Goal: Information Seeking & Learning: Learn about a topic

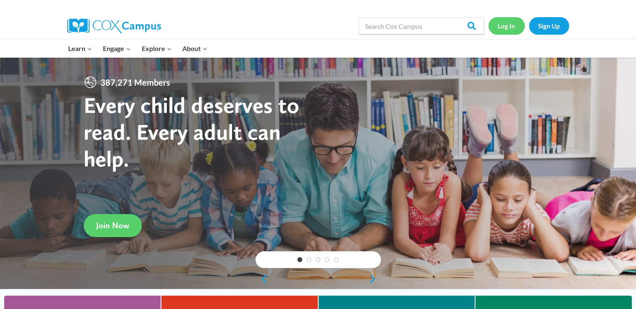
click at [497, 23] on link "Log In" at bounding box center [507, 25] width 36 height 17
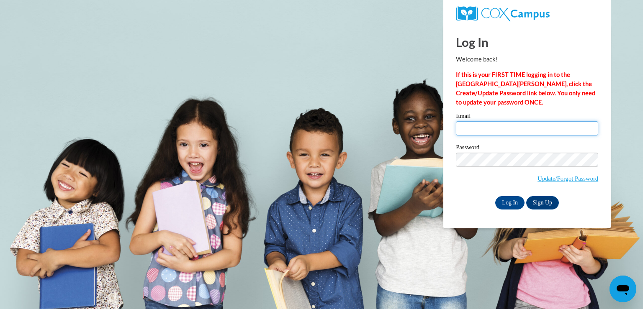
click at [464, 131] on input "Email" at bounding box center [527, 128] width 142 height 14
type input "jkennedy@holyfamily.dbq.pvt.k12.ia.us"
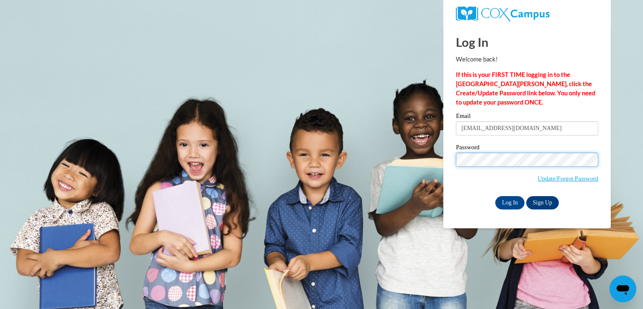
click at [495, 196] on input "Log In" at bounding box center [509, 202] width 29 height 13
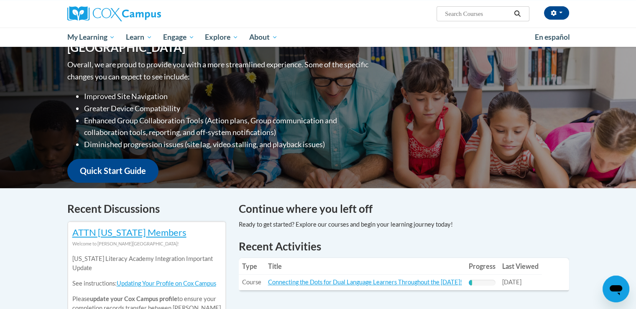
scroll to position [209, 0]
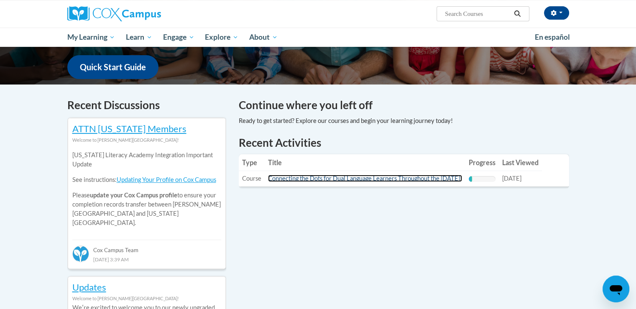
click at [330, 179] on link "Connecting the Dots for Dual Language Learners Throughout the Preschool Day!" at bounding box center [365, 178] width 194 height 7
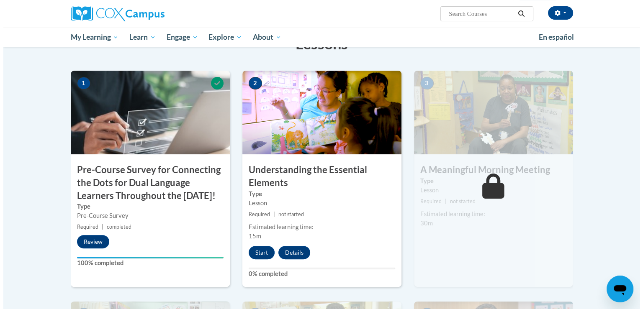
scroll to position [251, 0]
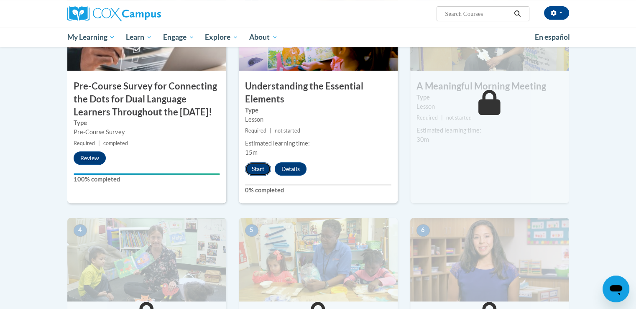
click at [262, 169] on button "Start" at bounding box center [258, 168] width 26 height 13
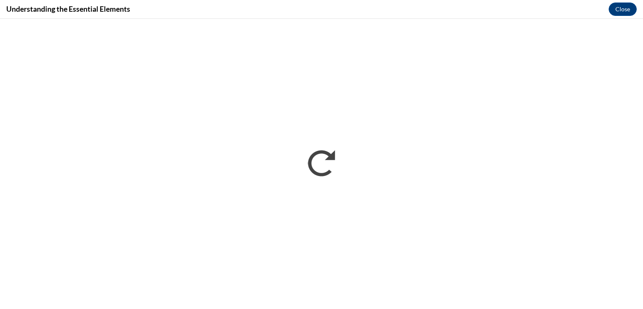
scroll to position [0, 0]
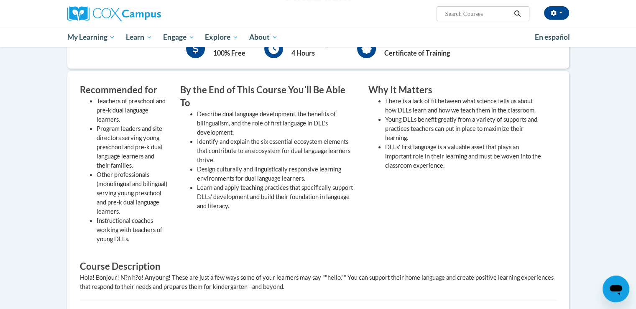
scroll to position [126, 0]
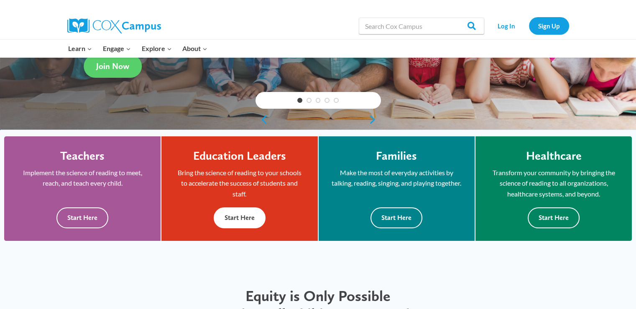
scroll to position [167, 0]
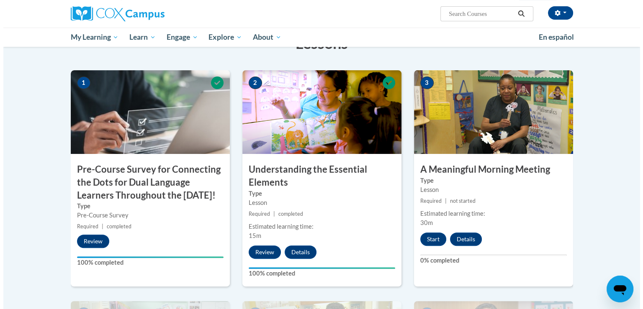
scroll to position [167, 0]
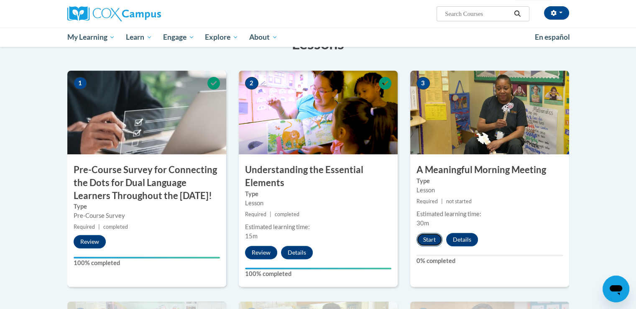
click at [427, 240] on button "Start" at bounding box center [430, 239] width 26 height 13
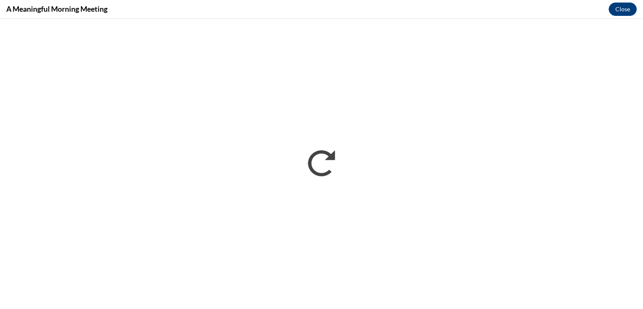
scroll to position [0, 0]
